Goal: Contribute content: Add original content to the website for others to see

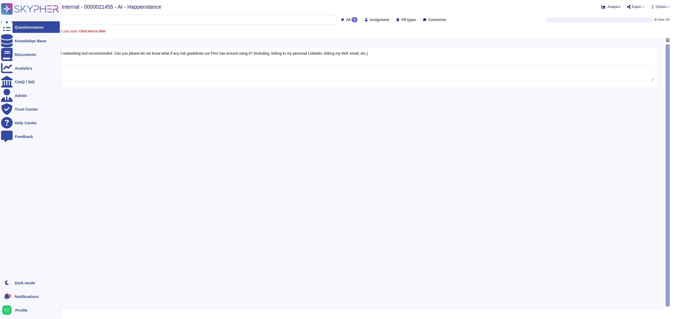
click at [18, 8] on icon at bounding box center [30, 9] width 58 height 12
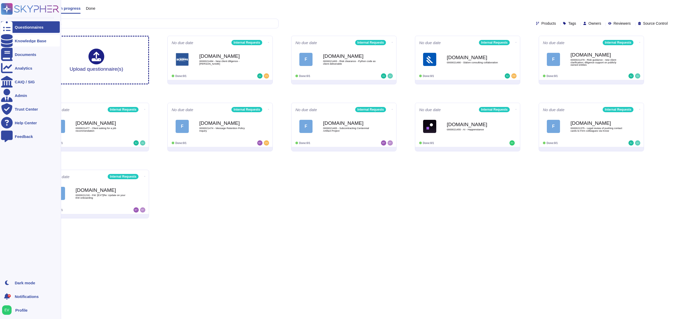
click at [22, 40] on div "Knowledge Base" at bounding box center [31, 41] width 32 height 4
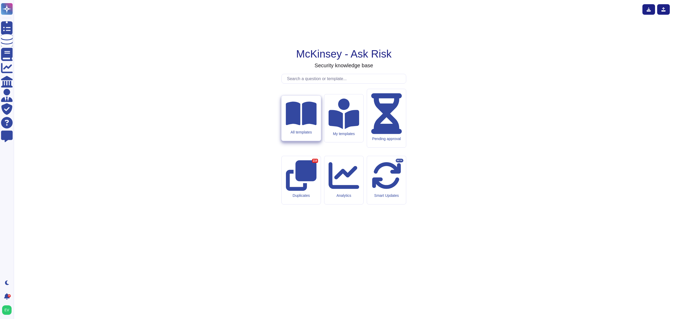
click at [311, 141] on div "All templates" at bounding box center [300, 118] width 39 height 45
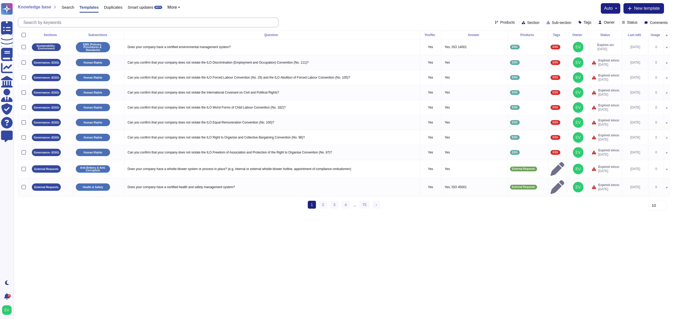
click at [83, 22] on input "text" at bounding box center [149, 22] width 257 height 9
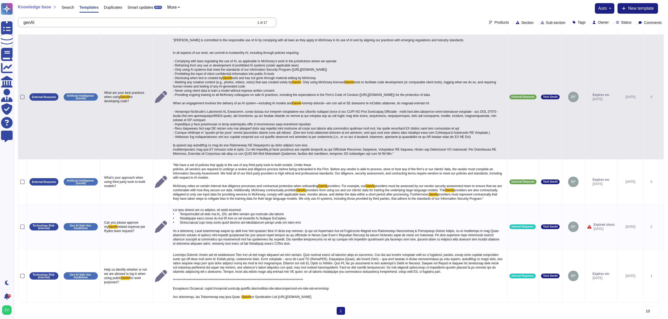
scroll to position [144, 0]
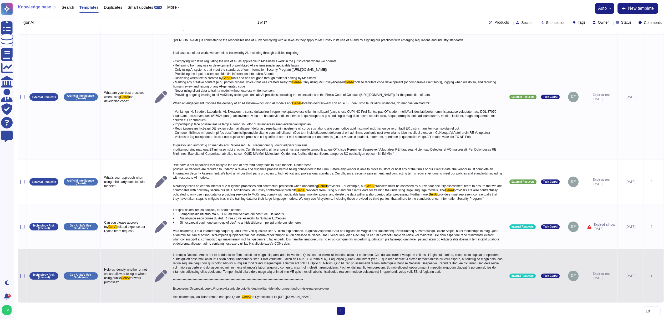
type input "genAI"
drag, startPoint x: 337, startPoint y: 283, endPoint x: 203, endPoint y: 284, distance: 134.5
click at [203, 284] on p "GenAI on Syndication List https://mckinsey.sharepoint.com/sites/spt-int-ykypp8x…" at bounding box center [338, 276] width 333 height 49
copy span "https://firmrisk.intranet.mckinsey.com/policies-and-guidelines/gen-ai-safe-use-…"
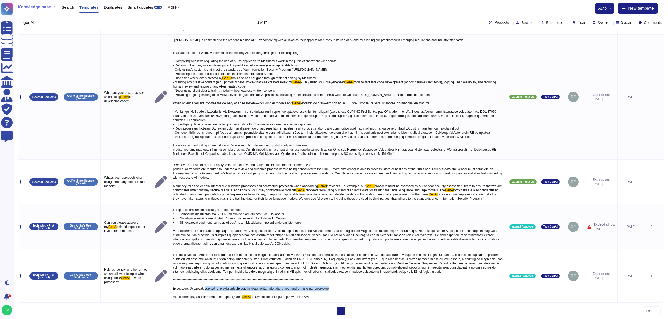
drag, startPoint x: 426, startPoint y: 291, endPoint x: 274, endPoint y: 297, distance: 152.0
click at [274, 297] on div "Sections Subsections Question Yes/No Answer Products Tags Owner Status Last edi…" at bounding box center [341, 104] width 646 height 398
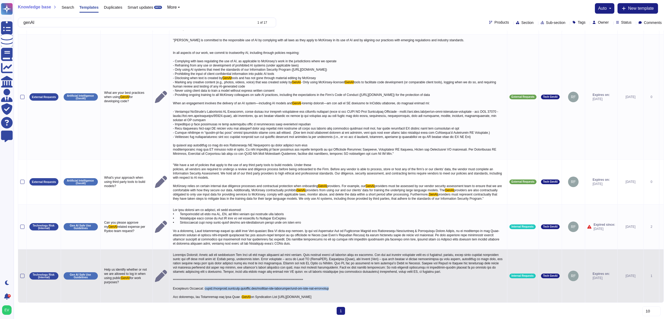
copy span "https://mckinsey.sharepoint.com/sites/spt-int-ykypp8xxygpaewf/Lists/Syndication…"
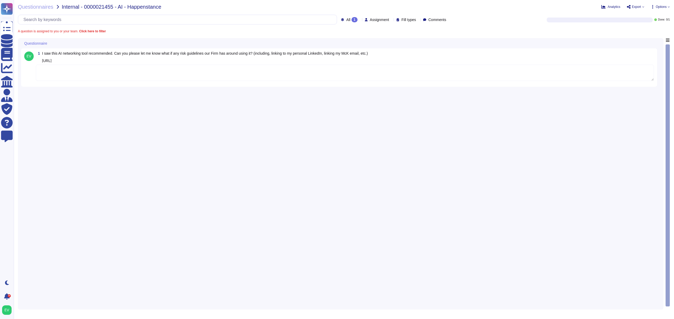
click at [61, 74] on textarea at bounding box center [345, 73] width 618 height 16
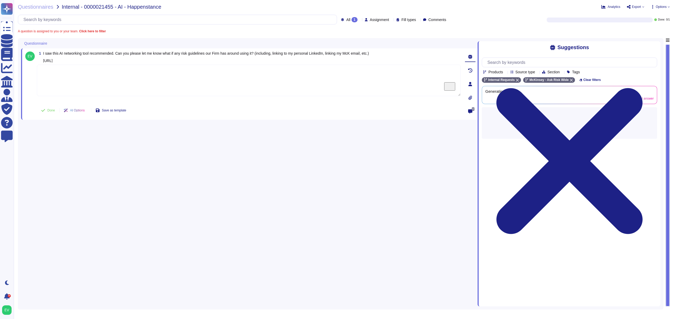
paste textarea "Thank you for your patience as we worked on your request. For your review, we a…"
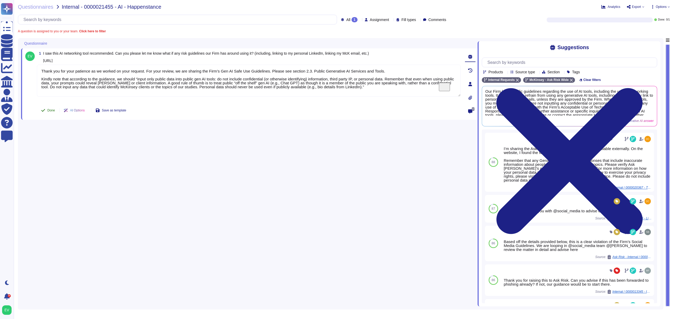
type textarea "Thank you for your patience as we worked on your request. For your review, we a…"
click at [54, 111] on span "Done" at bounding box center [51, 110] width 8 height 3
click at [29, 8] on span "Questionnaires" at bounding box center [36, 6] width 36 height 5
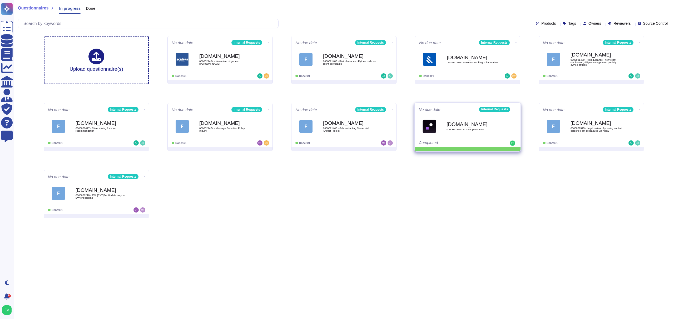
click at [269, 43] on icon at bounding box center [268, 42] width 1 height 1
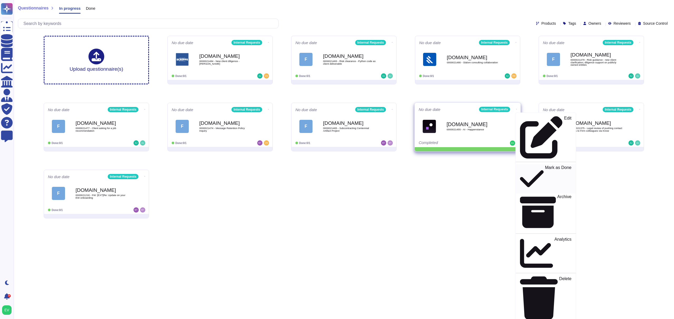
click at [545, 166] on p "Mark as Done" at bounding box center [558, 179] width 27 height 27
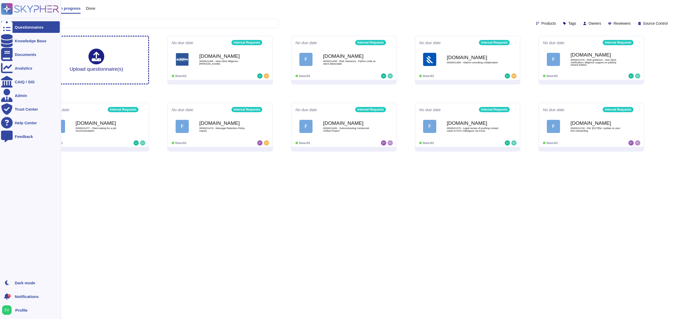
click at [27, 47] on ul "Questionnaires Knowledge Base Documents Analytics CAIQ / SIG Admin Trust Center…" at bounding box center [30, 147] width 59 height 253
click at [34, 41] on div "Knowledge Base" at bounding box center [31, 41] width 32 height 4
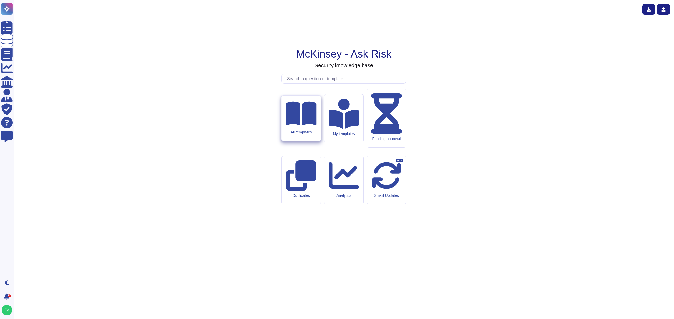
click at [299, 135] on div "All templates" at bounding box center [301, 132] width 31 height 4
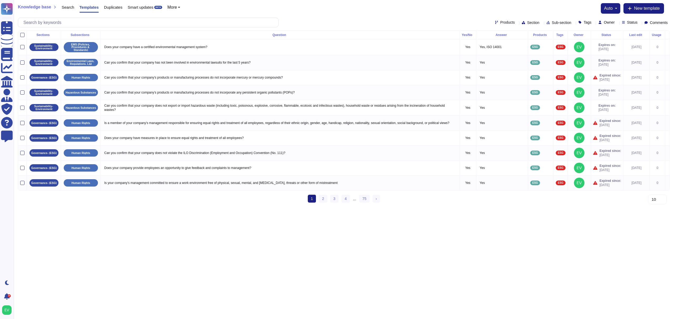
click at [500, 23] on span "Products" at bounding box center [507, 23] width 14 height 4
click at [509, 73] on div "ESG" at bounding box center [516, 74] width 47 height 5
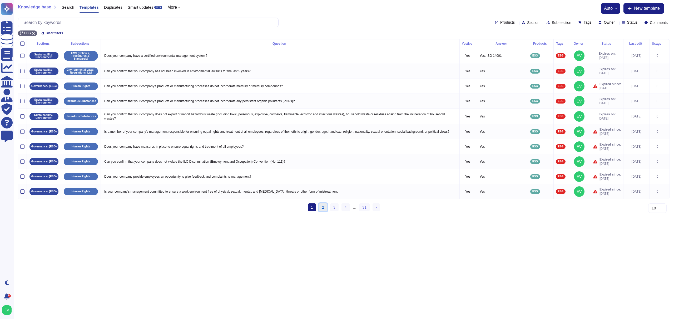
click at [321, 211] on link "2" at bounding box center [323, 208] width 8 height 8
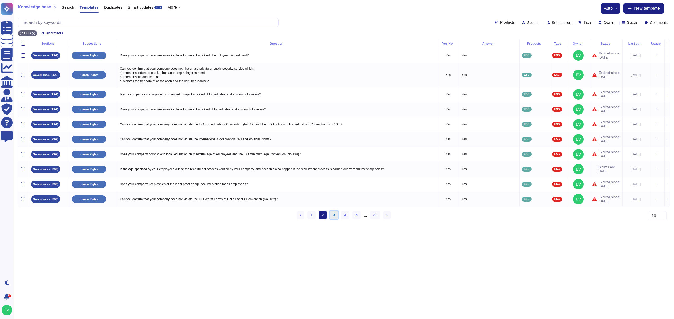
click at [335, 219] on link "3" at bounding box center [334, 215] width 8 height 8
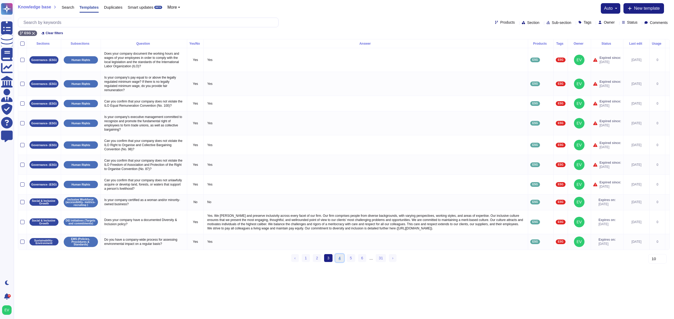
click at [338, 262] on link "4" at bounding box center [339, 258] width 8 height 8
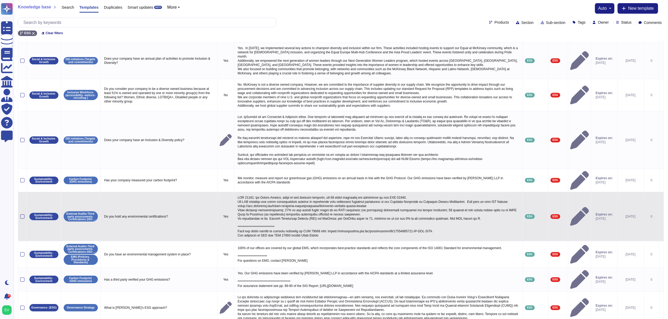
scroll to position [95, 0]
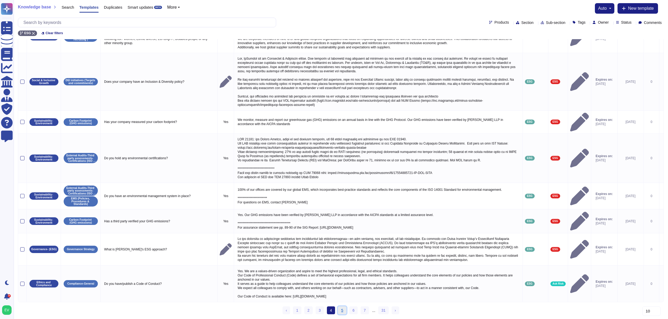
click at [341, 311] on link "5" at bounding box center [342, 311] width 8 height 8
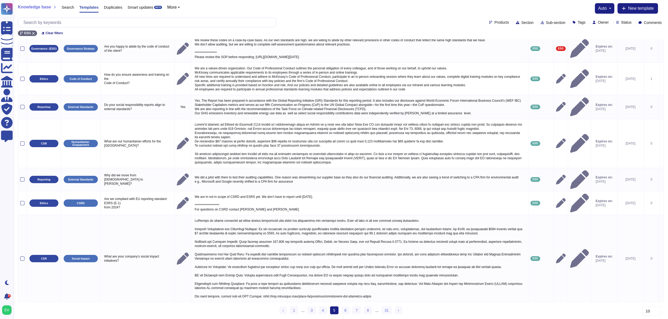
scroll to position [92, 0]
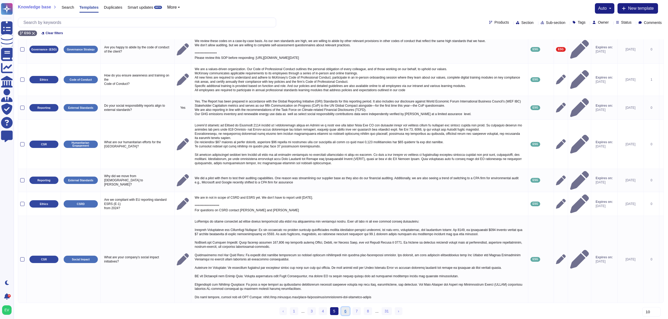
click at [345, 310] on link "6" at bounding box center [346, 312] width 8 height 8
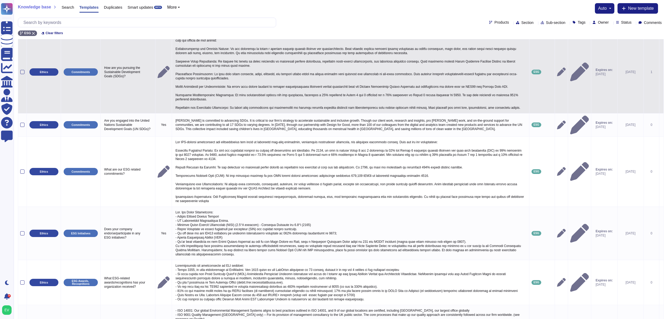
scroll to position [286, 0]
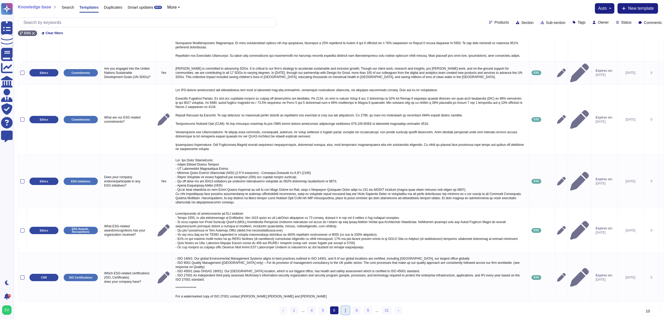
click at [342, 311] on link "7" at bounding box center [346, 311] width 8 height 8
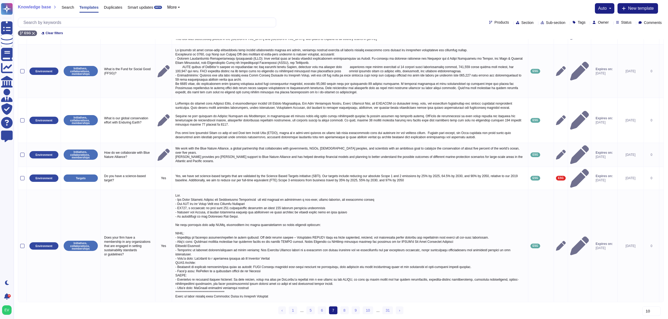
scroll to position [206, 0]
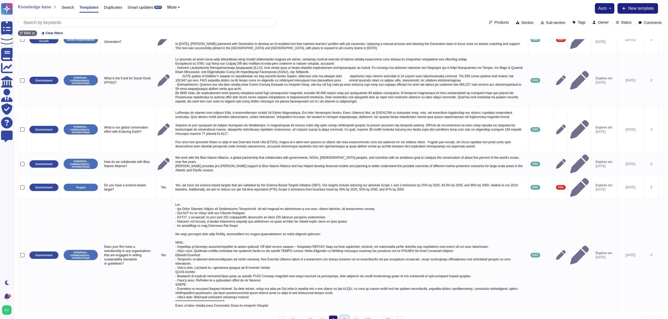
click at [342, 316] on link "8" at bounding box center [345, 320] width 8 height 8
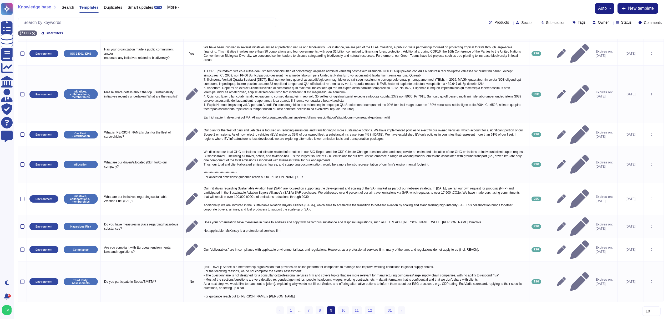
scroll to position [67, 0]
click at [361, 312] on link "11" at bounding box center [357, 311] width 11 height 8
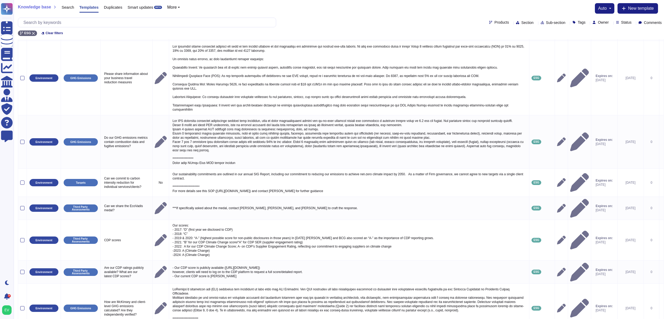
scroll to position [122, 0]
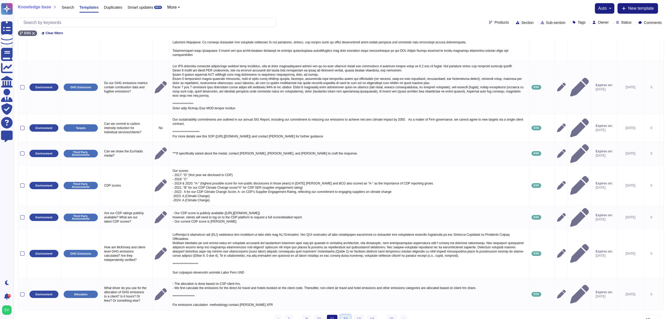
click at [344, 315] on link "12" at bounding box center [346, 319] width 11 height 8
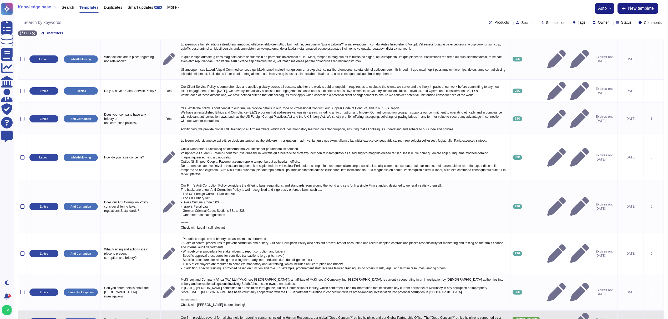
scroll to position [143, 0]
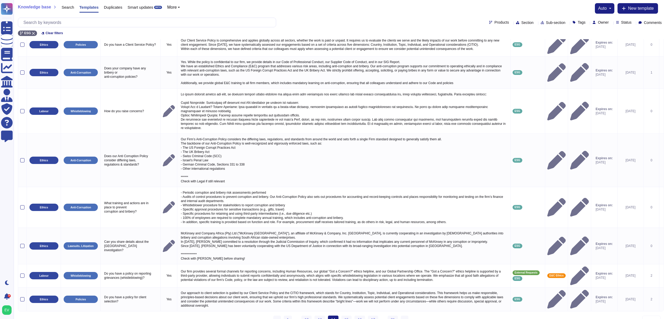
click at [352, 316] on ul "‹ Previous 1 ... 12 13 14 (current) 15 16 17 ... 31 › Next" at bounding box center [340, 320] width 135 height 8
click at [346, 316] on link "15" at bounding box center [347, 320] width 11 height 8
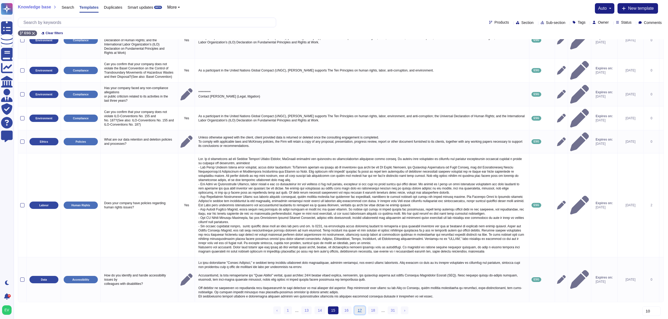
click at [362, 311] on link "17" at bounding box center [360, 311] width 11 height 8
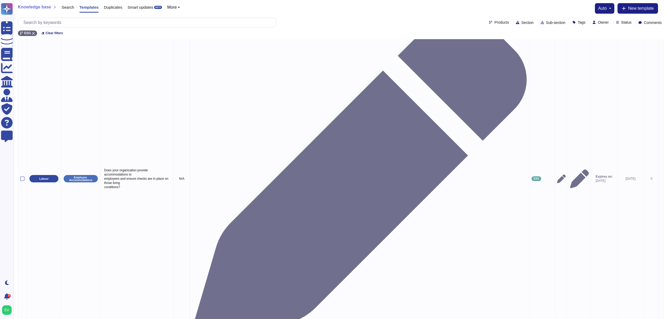
scroll to position [157, 0]
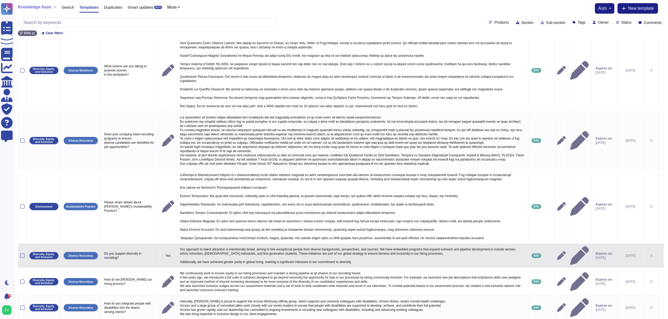
scroll to position [176, 0]
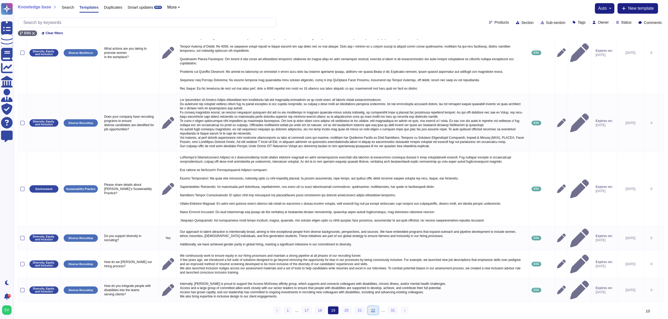
click at [374, 311] on link "22" at bounding box center [373, 311] width 11 height 8
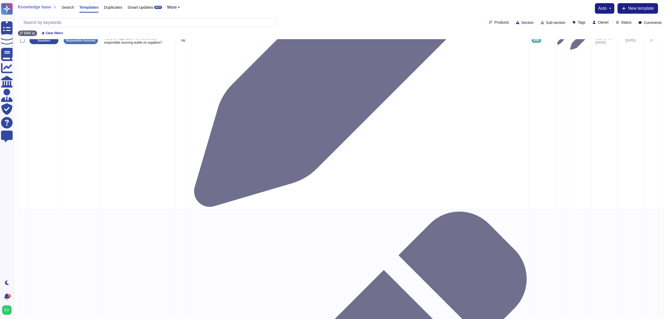
scroll to position [134, 0]
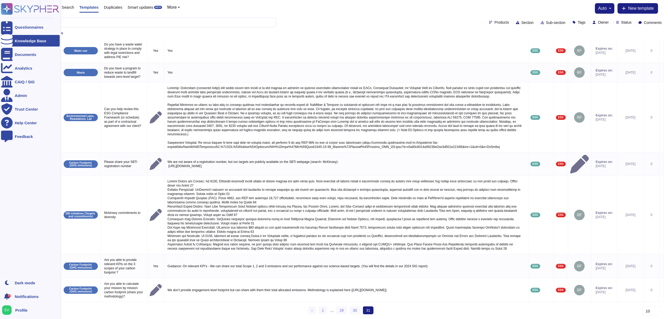
click at [22, 9] on icon at bounding box center [30, 9] width 58 height 12
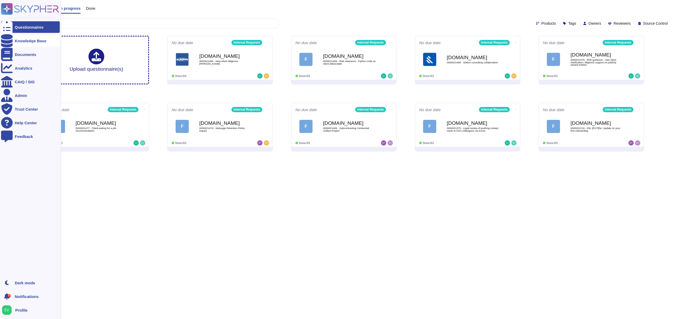
click at [11, 39] on div at bounding box center [7, 41] width 12 height 12
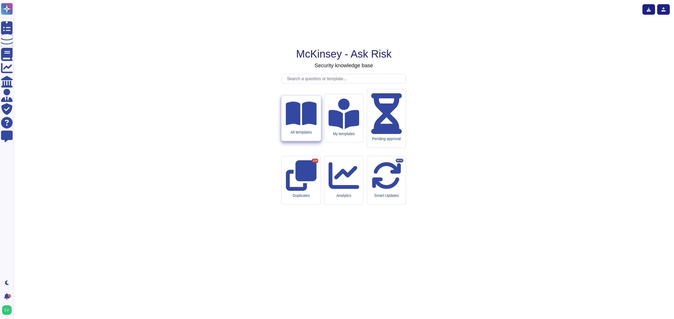
click at [307, 135] on div "All templates" at bounding box center [301, 132] width 31 height 4
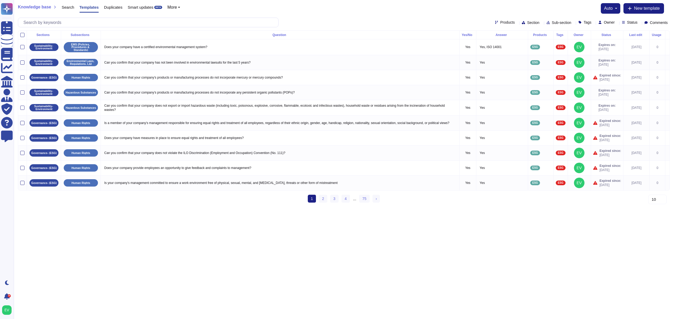
click at [500, 24] on span "Products" at bounding box center [507, 23] width 14 height 4
click at [495, 61] on div "Internal Requests" at bounding box center [516, 60] width 51 height 5
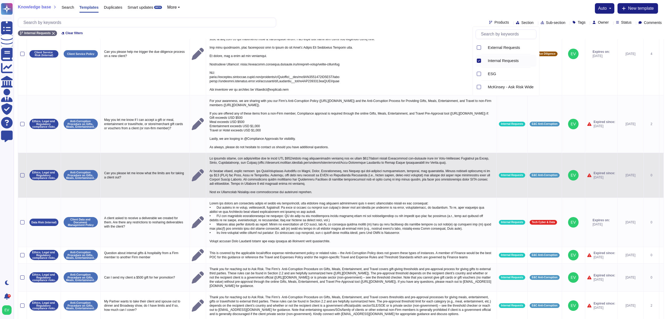
scroll to position [155, 0]
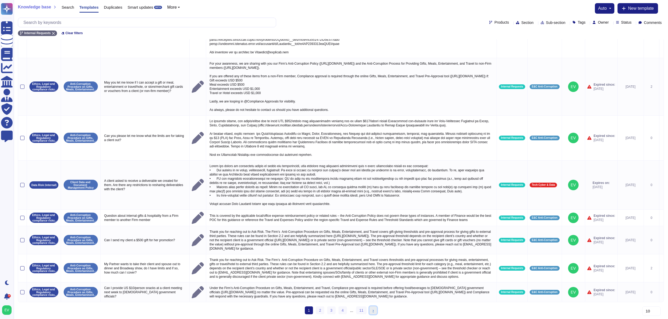
click at [375, 310] on link "› Next" at bounding box center [374, 311] width 8 height 8
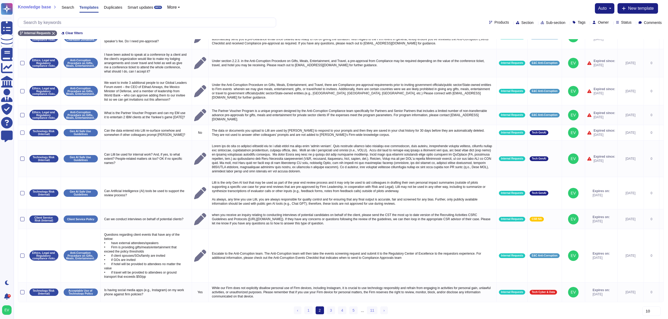
click at [377, 310] on ul "‹ Previous 1 2 (current) 3 4 5 ... 11 › Next" at bounding box center [341, 311] width 94 height 8
click at [495, 21] on span "Products" at bounding box center [502, 23] width 14 height 4
click at [481, 60] on div "External Requests" at bounding box center [506, 61] width 61 height 12
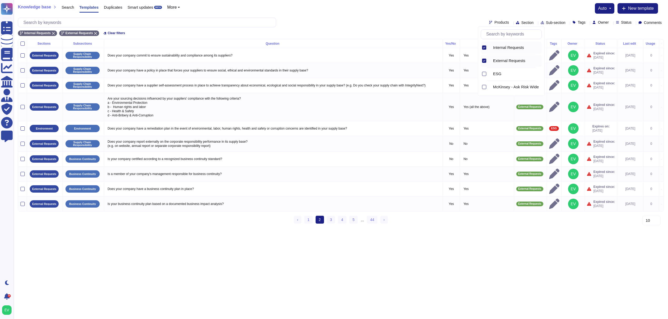
scroll to position [0, 0]
click at [485, 48] on icon at bounding box center [484, 47] width 3 height 3
click at [484, 76] on div at bounding box center [484, 74] width 6 height 12
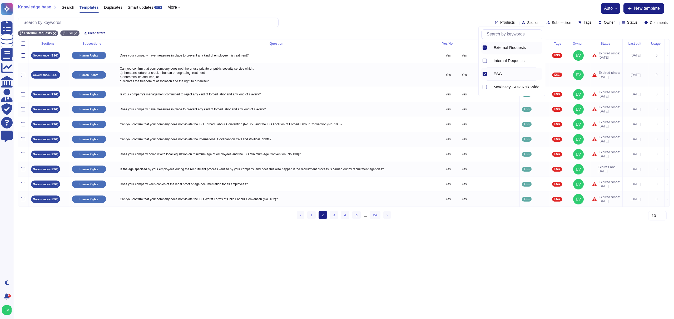
click at [484, 50] on div at bounding box center [484, 48] width 6 height 12
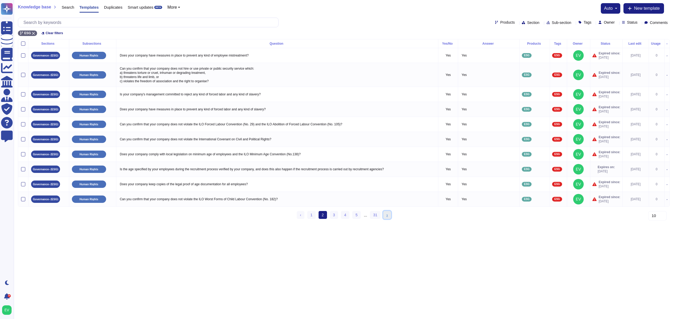
click at [383, 219] on link "› Next" at bounding box center [387, 215] width 8 height 8
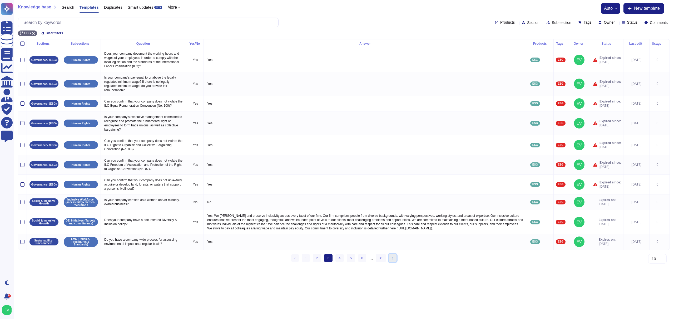
click at [389, 262] on link "› Next" at bounding box center [393, 258] width 8 height 8
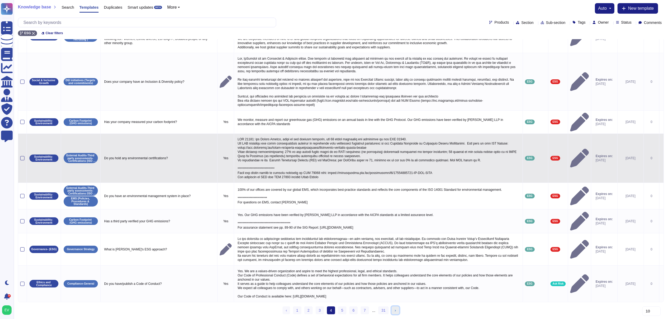
scroll to position [95, 0]
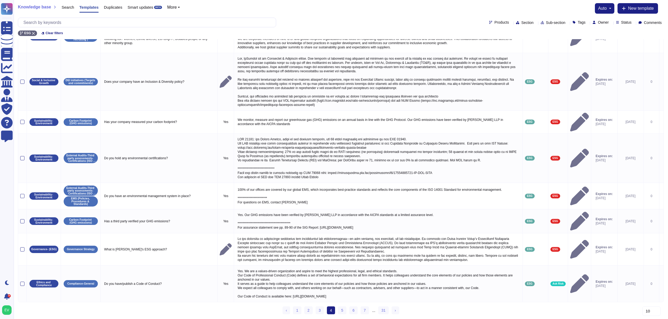
click at [495, 22] on span "Products" at bounding box center [502, 23] width 14 height 4
click at [406, 16] on div "Knowledge base Search Templates Duplicates Smart updates BETA More auto New tem…" at bounding box center [341, 19] width 655 height 39
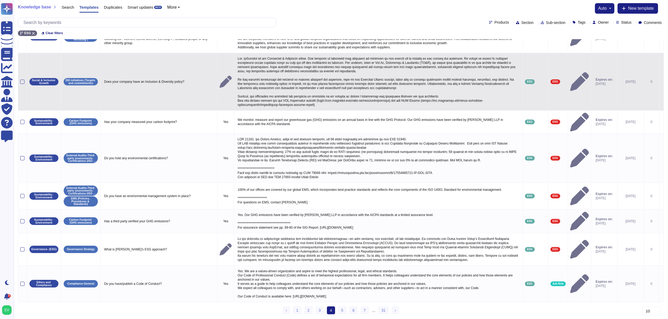
scroll to position [94, 0]
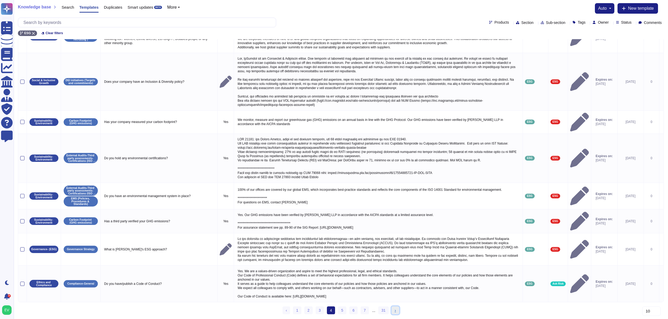
click at [393, 311] on link "› Next" at bounding box center [396, 311] width 8 height 8
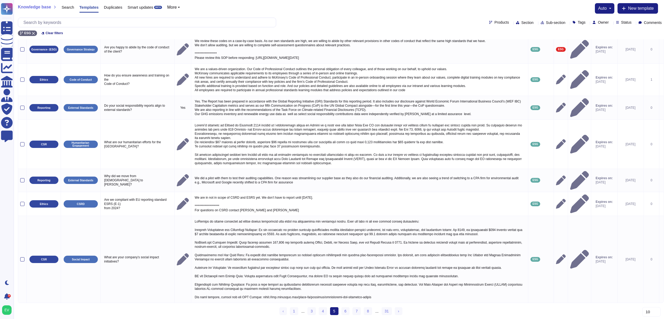
click at [495, 21] on span "Products" at bounding box center [502, 23] width 14 height 4
click at [421, 24] on div "Products Section Sub-section Tags Owner Status Comments" at bounding box center [341, 23] width 646 height 10
click at [293, 311] on link "1" at bounding box center [294, 312] width 8 height 8
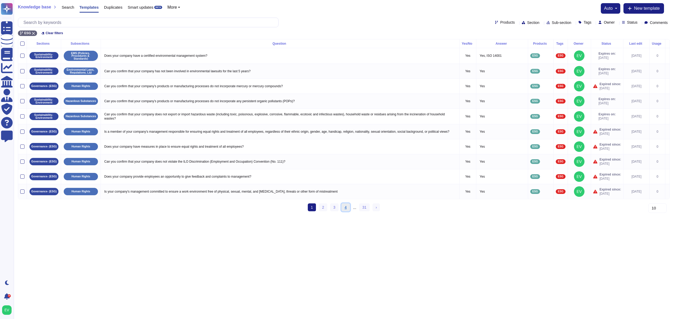
click at [349, 212] on link "4" at bounding box center [345, 208] width 8 height 8
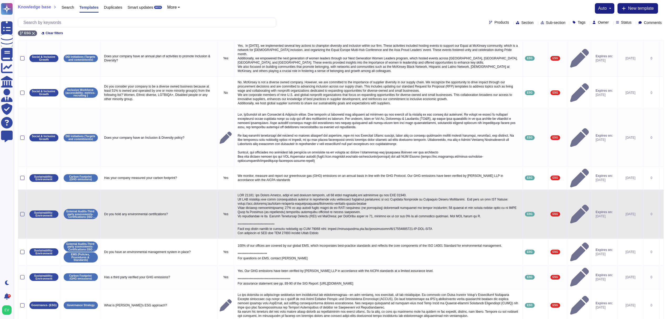
scroll to position [95, 0]
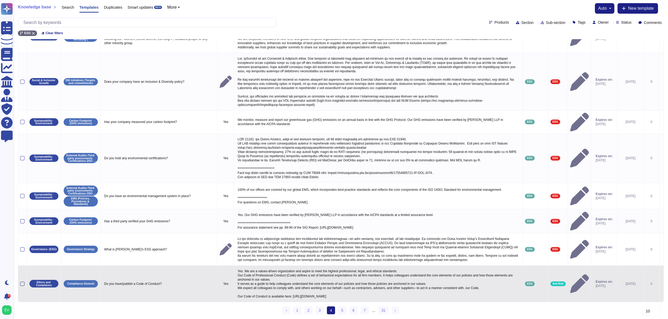
click at [22, 282] on div at bounding box center [22, 284] width 4 height 4
click at [0, 0] on input "checkbox" at bounding box center [0, 0] width 0 height 0
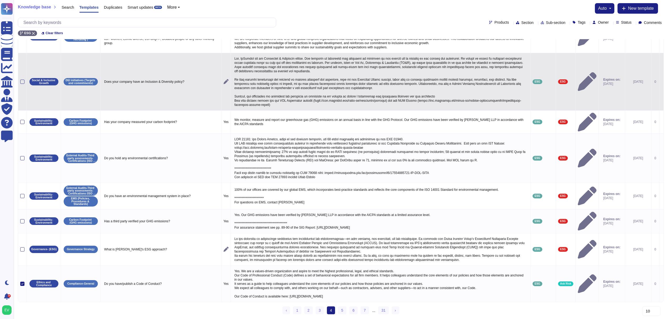
drag, startPoint x: 183, startPoint y: 80, endPoint x: 183, endPoint y: 77, distance: 2.9
click at [183, 77] on td "Does your company have an Inclusion & Diversity policy?" at bounding box center [161, 82] width 121 height 58
drag, startPoint x: 178, startPoint y: 65, endPoint x: 94, endPoint y: 70, distance: 84.1
click at [94, 70] on tr "Social & Inclusive Growth DEI initiatives (Targets and commitments) Does your c…" at bounding box center [341, 82] width 646 height 58
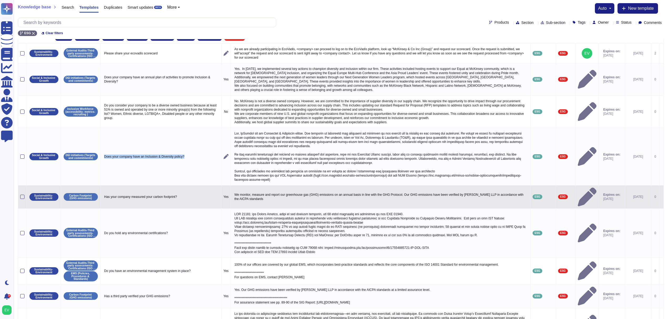
scroll to position [0, 0]
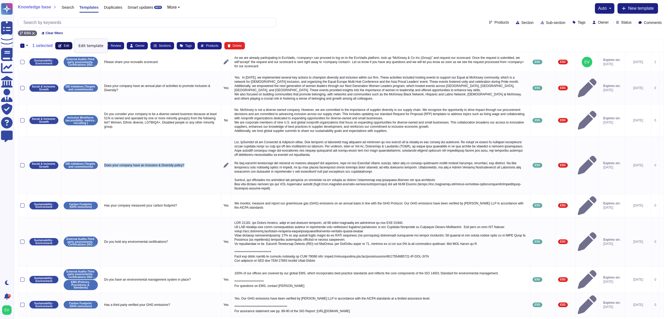
click at [66, 45] on span "Edit" at bounding box center [67, 45] width 6 height 3
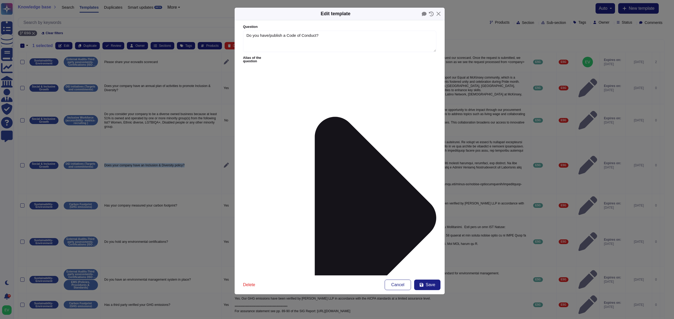
type textarea "Do you have/publish a Code of Conduct?"
type textarea "Yes. We are a values-driven organization and aspire to meet the highest profess…"
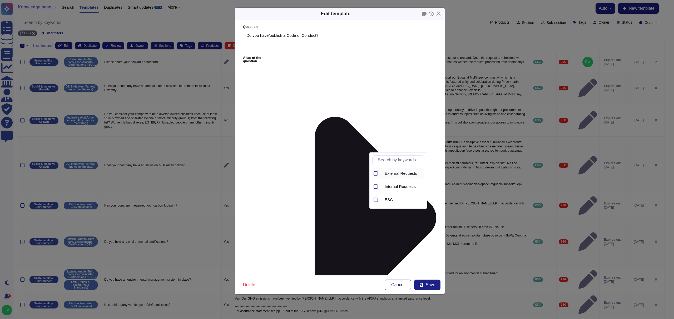
click at [398, 169] on div "External Requests" at bounding box center [402, 174] width 44 height 12
click at [382, 250] on form "Question Do you have/publish a Code of Conduct? Alias of the question Answer Ye…" at bounding box center [339, 148] width 210 height 256
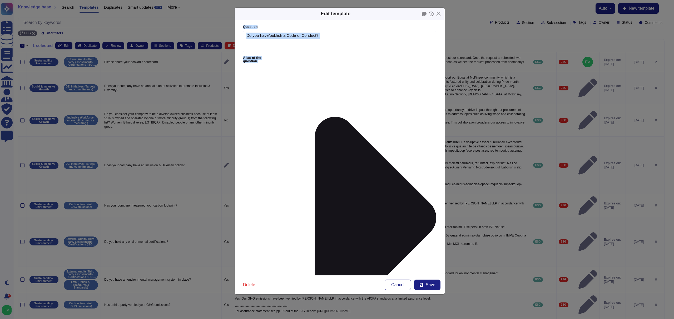
drag, startPoint x: 385, startPoint y: 23, endPoint x: 569, endPoint y: 81, distance: 192.6
click at [578, 79] on div "Edit template Question Do you have/publish a Code of Conduct? Alias of the ques…" at bounding box center [337, 159] width 674 height 319
click at [428, 287] on span "Save" at bounding box center [430, 285] width 9 height 4
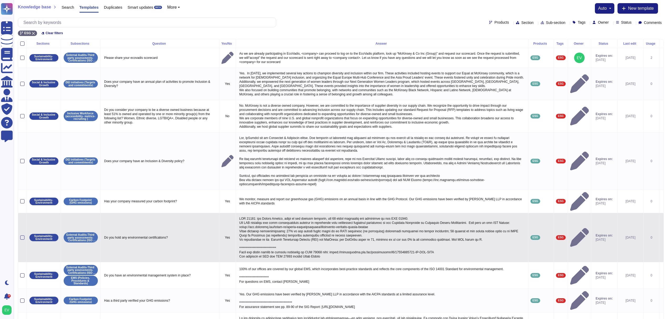
click at [483, 216] on p at bounding box center [382, 238] width 288 height 45
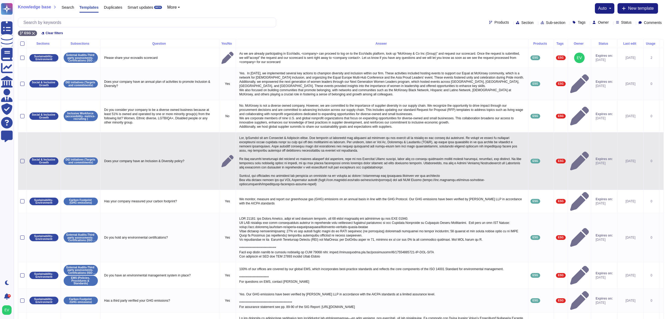
scroll to position [78, 0]
